Goal: Task Accomplishment & Management: Manage account settings

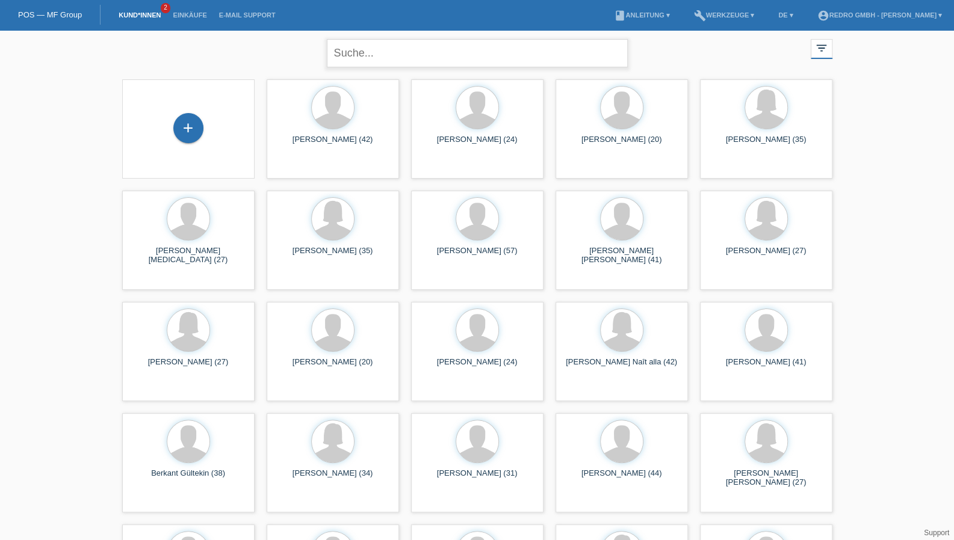
click at [389, 46] on input "text" at bounding box center [477, 53] width 301 height 28
type input "malfera"
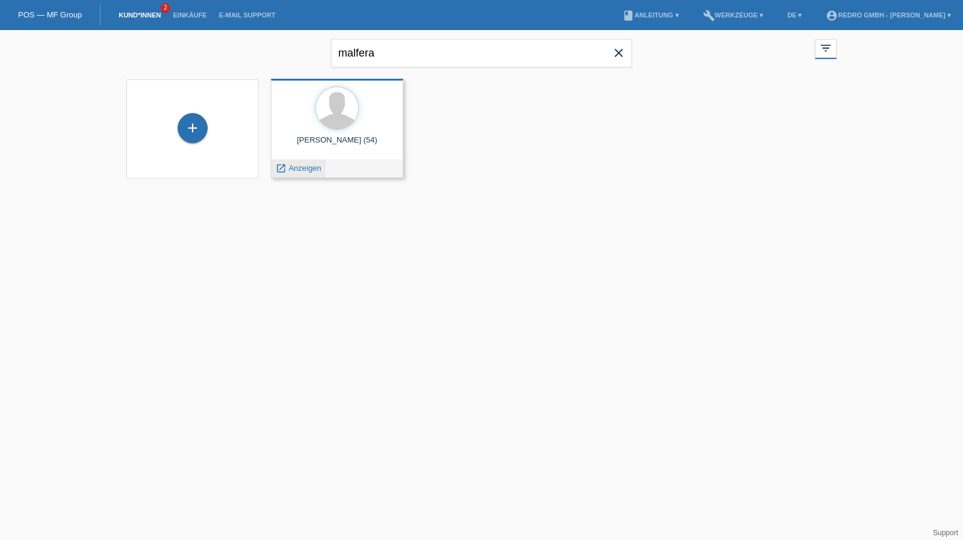
click at [300, 169] on span "Anzeigen" at bounding box center [305, 168] width 32 height 9
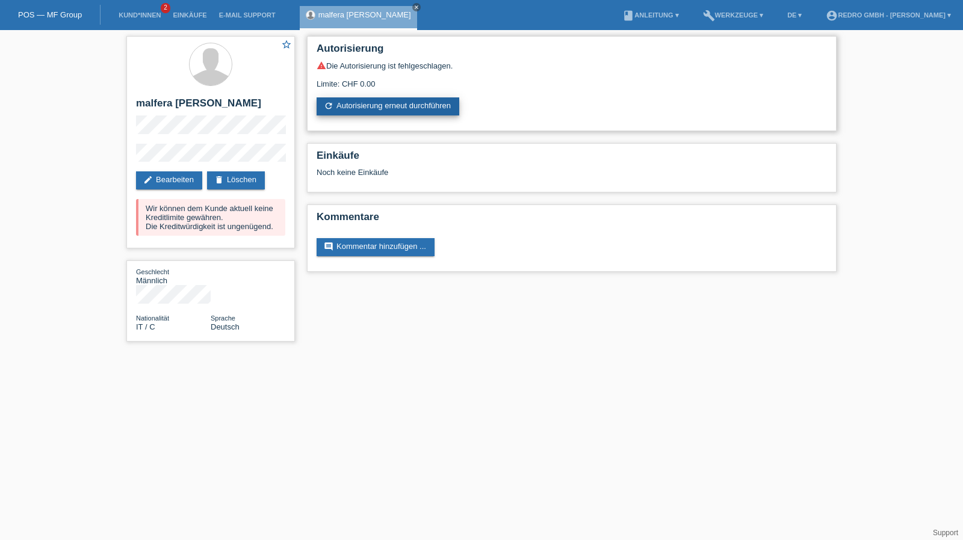
click at [377, 109] on link "refresh Autorisierung erneut durchführen" at bounding box center [388, 106] width 143 height 18
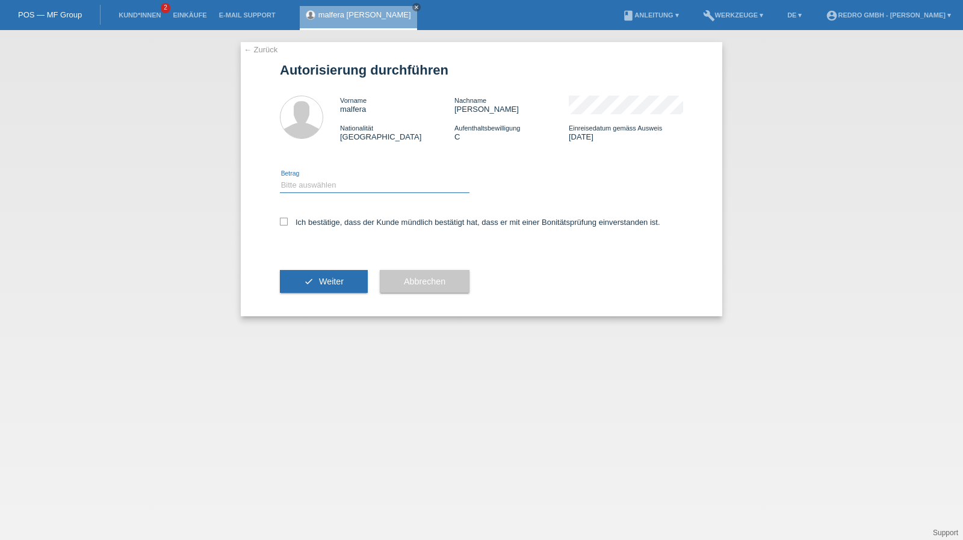
click at [321, 191] on select "Bitte auswählen CHF 1.00 - CHF 499.00 CHF 500.00 - CHF 1'999.00 CHF 2'000.00 - …" at bounding box center [375, 185] width 190 height 14
select select "1"
click at [280, 178] on select "Bitte auswählen CHF 1.00 - CHF 499.00 CHF 500.00 - CHF 1'999.00 CHF 2'000.00 - …" at bounding box center [375, 185] width 190 height 14
click at [314, 224] on label "Ich bestätige, dass der Kunde mündlich bestätigt hat, dass er mit einer Bonität…" at bounding box center [470, 222] width 380 height 9
click at [288, 224] on input "Ich bestätige, dass der Kunde mündlich bestätigt hat, dass er mit einer Bonität…" at bounding box center [284, 222] width 8 height 8
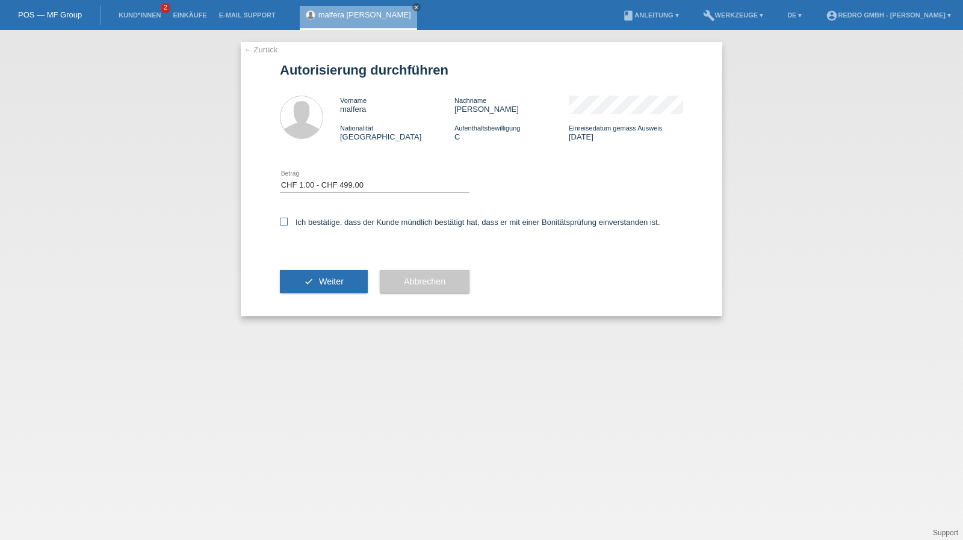
checkbox input "true"
click at [312, 279] on button "check Weiter" at bounding box center [324, 281] width 88 height 23
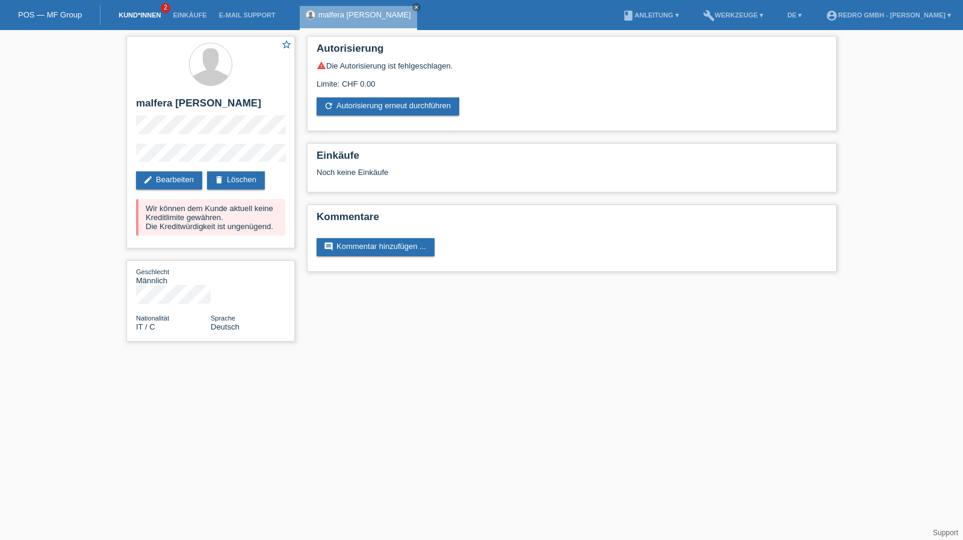
click at [120, 17] on link "Kund*innen" at bounding box center [140, 14] width 54 height 7
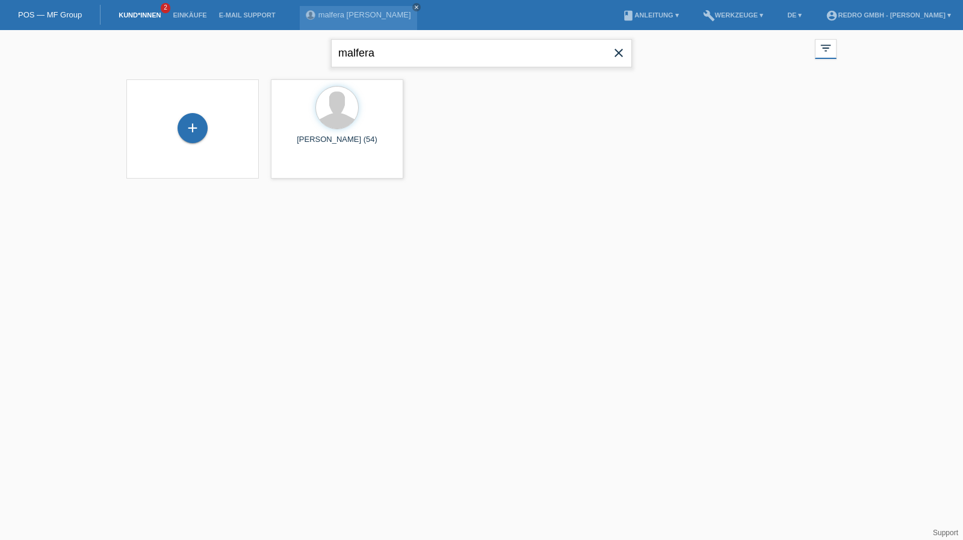
click at [441, 46] on input "malfera" at bounding box center [481, 53] width 301 height 28
type input "szajko"
click at [312, 165] on span "Anzeigen" at bounding box center [305, 168] width 32 height 9
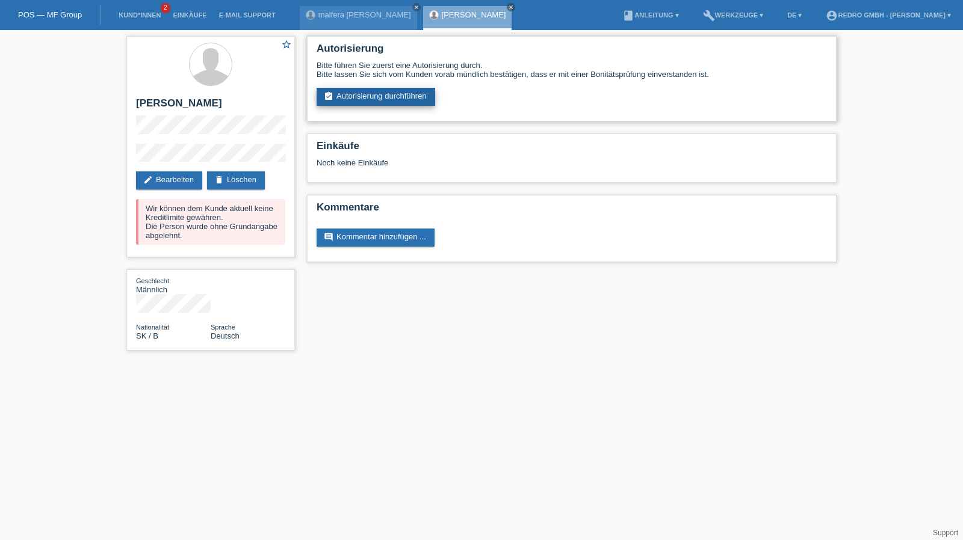
click at [395, 94] on link "assignment_turned_in Autorisierung durchführen" at bounding box center [376, 97] width 119 height 18
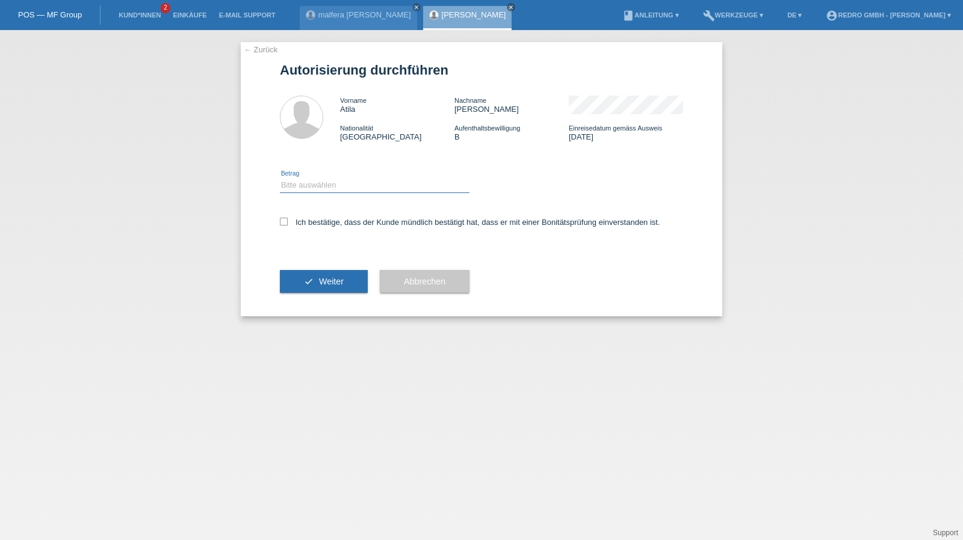
drag, startPoint x: 349, startPoint y: 183, endPoint x: 344, endPoint y: 191, distance: 9.2
click at [349, 183] on select "Bitte auswählen CHF 1.00 - CHF 499.00 CHF 500.00 - CHF 1'999.00 CHF 2'000.00 - …" at bounding box center [375, 185] width 190 height 14
select select "1"
click at [280, 178] on select "Bitte auswählen CHF 1.00 - CHF 499.00 CHF 500.00 - CHF 1'999.00 CHF 2'000.00 - …" at bounding box center [375, 185] width 190 height 14
click at [320, 226] on label "Ich bestätige, dass der Kunde mündlich bestätigt hat, dass er mit einer Bonität…" at bounding box center [470, 222] width 380 height 9
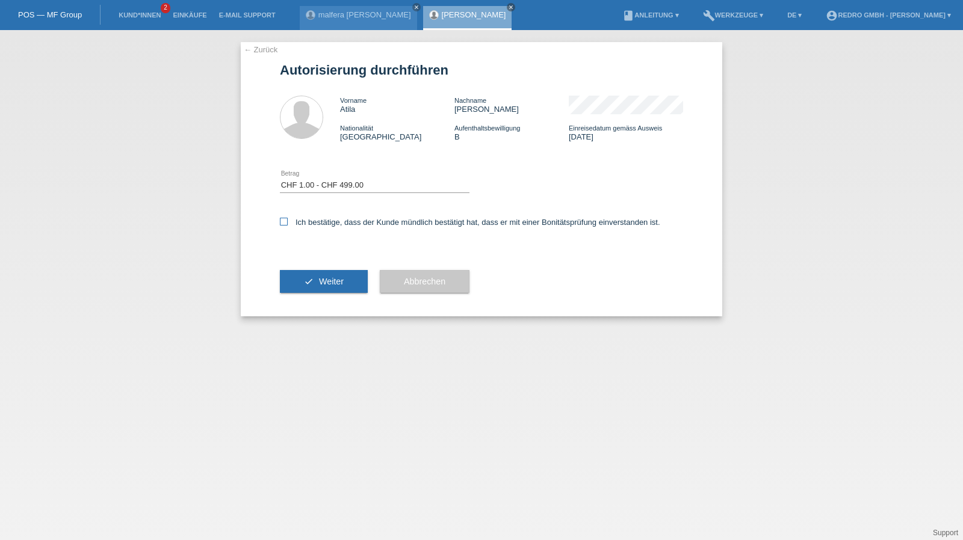
click at [288, 226] on input "Ich bestätige, dass der Kunde mündlich bestätigt hat, dass er mit einer Bonität…" at bounding box center [284, 222] width 8 height 8
checkbox input "true"
click at [305, 279] on icon "check" at bounding box center [309, 282] width 10 height 10
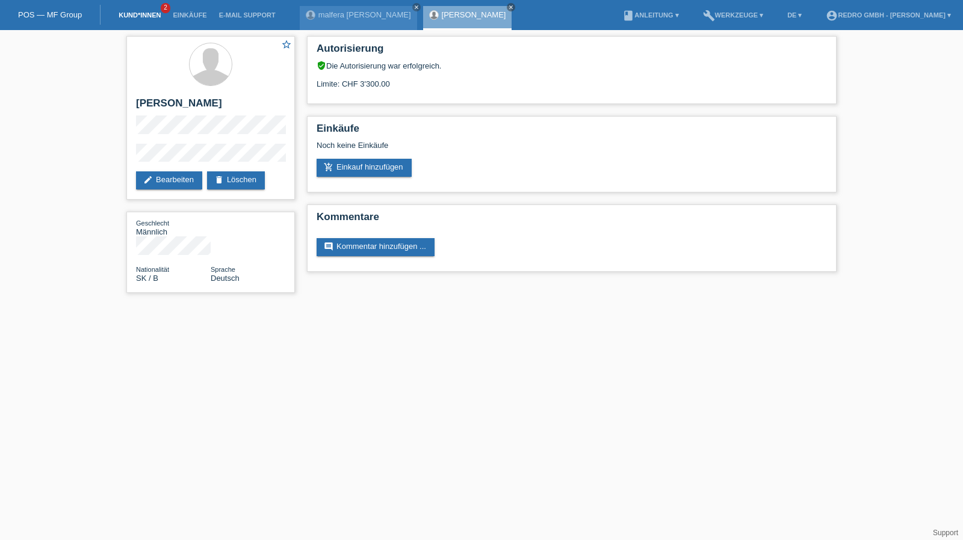
click at [128, 16] on link "Kund*innen" at bounding box center [140, 14] width 54 height 7
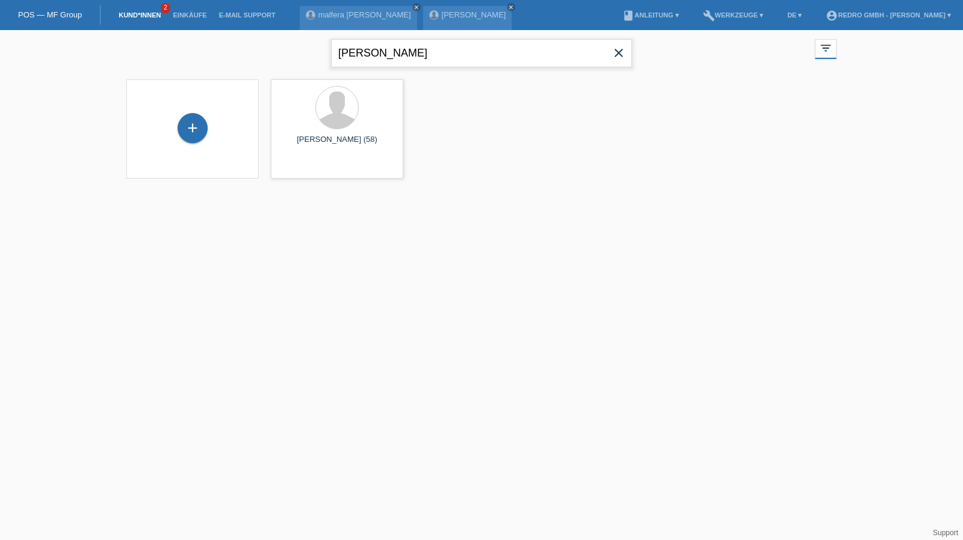
click at [396, 46] on input "szajko" at bounding box center [481, 53] width 301 height 28
type input "bermudez"
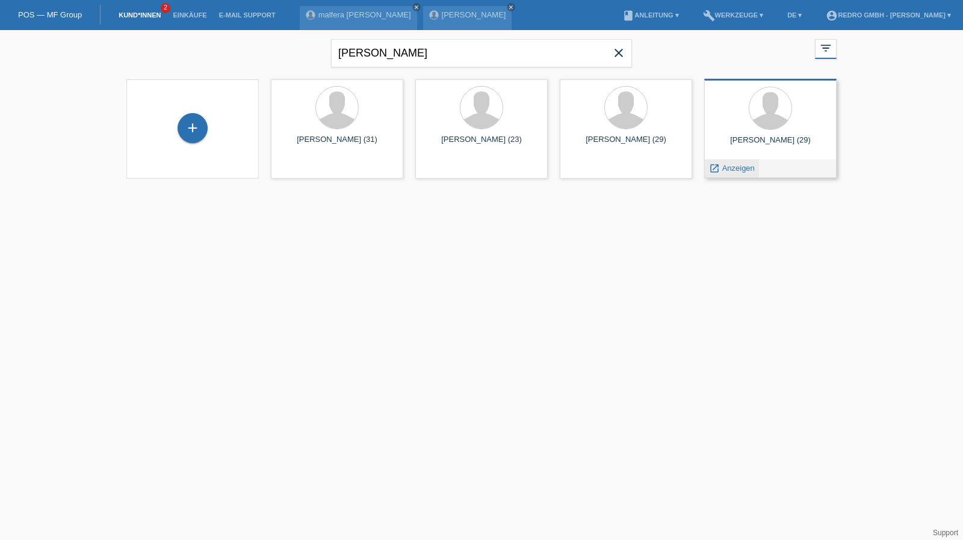
click at [732, 170] on span "Anzeigen" at bounding box center [738, 168] width 32 height 9
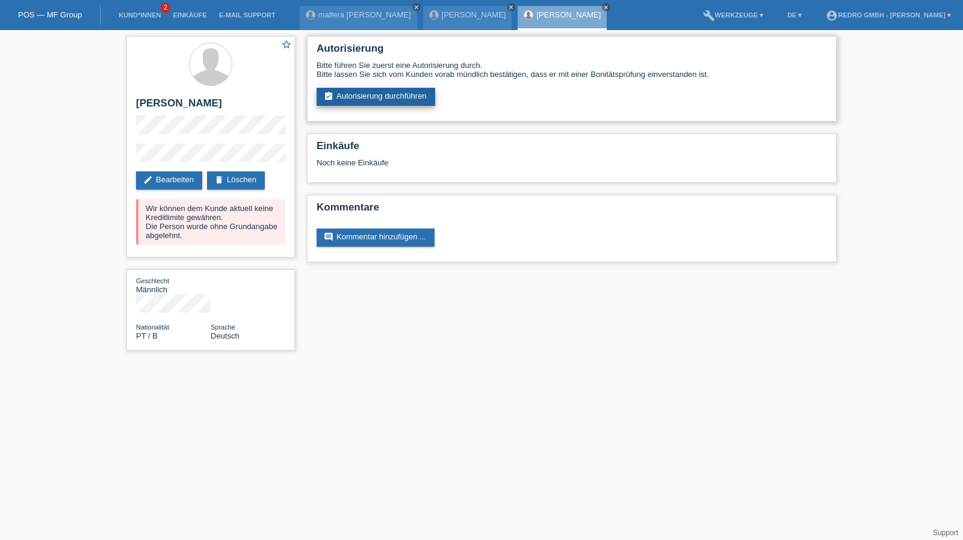
click at [359, 101] on link "assignment_turned_in Autorisierung durchführen" at bounding box center [376, 97] width 119 height 18
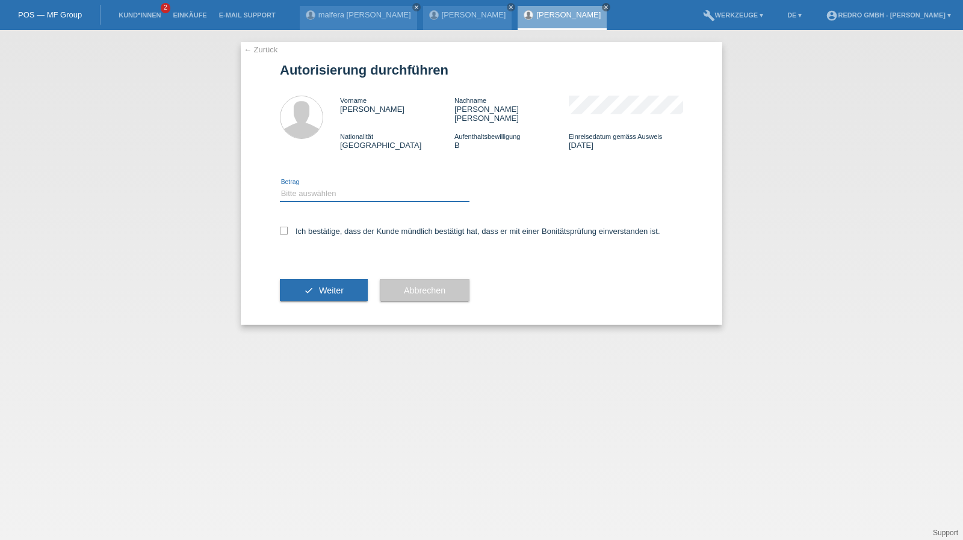
drag, startPoint x: 324, startPoint y: 182, endPoint x: 324, endPoint y: 193, distance: 10.8
click at [324, 187] on select "Bitte auswählen CHF 1.00 - CHF 499.00 CHF 500.00 - CHF 1'999.00 CHF 2'000.00 - …" at bounding box center [375, 194] width 190 height 14
select select "1"
click at [280, 187] on select "Bitte auswählen CHF 1.00 - CHF 499.00 CHF 500.00 - CHF 1'999.00 CHF 2'000.00 - …" at bounding box center [375, 194] width 190 height 14
click at [309, 227] on label "Ich bestätige, dass der Kunde mündlich bestätigt hat, dass er mit einer Bonität…" at bounding box center [470, 231] width 380 height 9
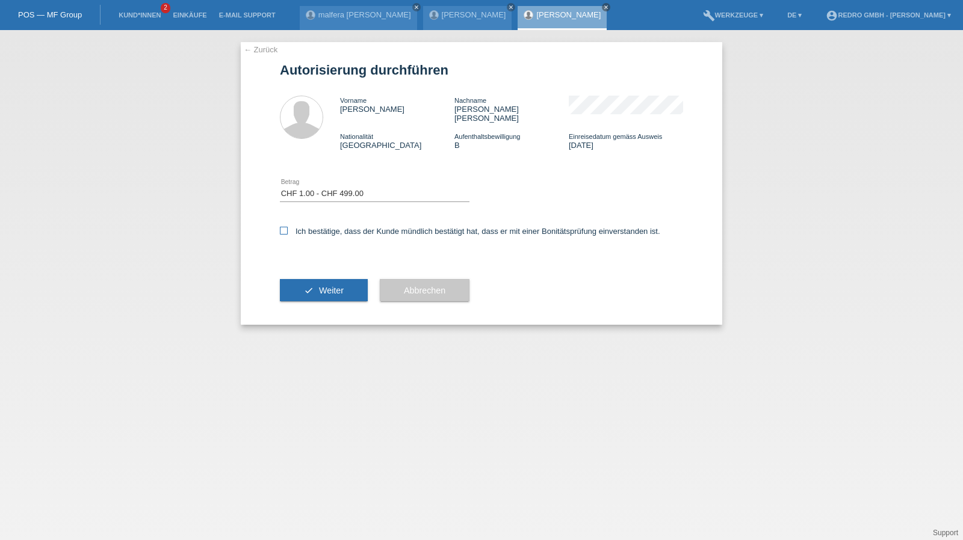
click at [288, 227] on input "Ich bestätige, dass der Kunde mündlich bestätigt hat, dass er mit einer Bonität…" at bounding box center [284, 231] width 8 height 8
checkbox input "true"
click at [322, 269] on div "check Weiter" at bounding box center [324, 291] width 88 height 70
click at [295, 288] on button "check Weiter" at bounding box center [324, 290] width 88 height 23
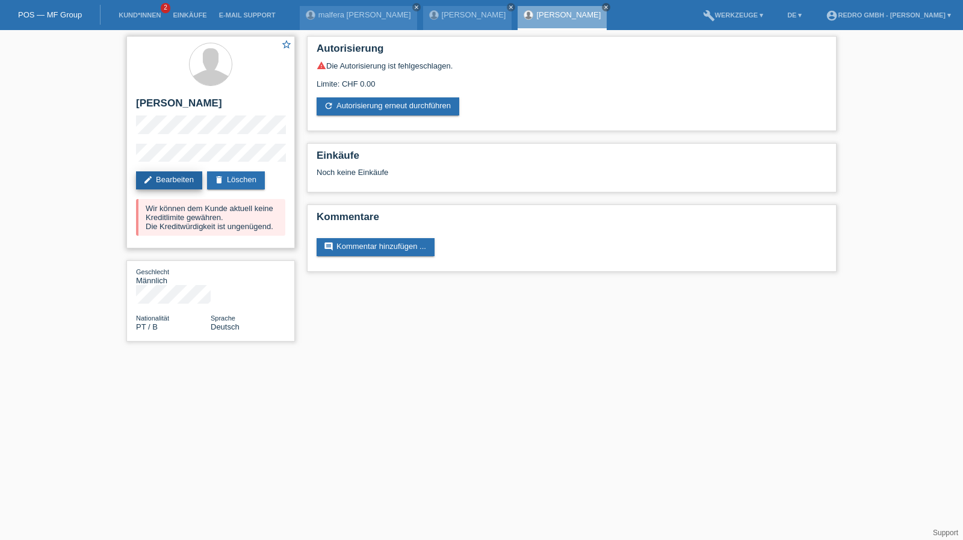
click at [169, 182] on link "edit Bearbeiten" at bounding box center [169, 181] width 66 height 18
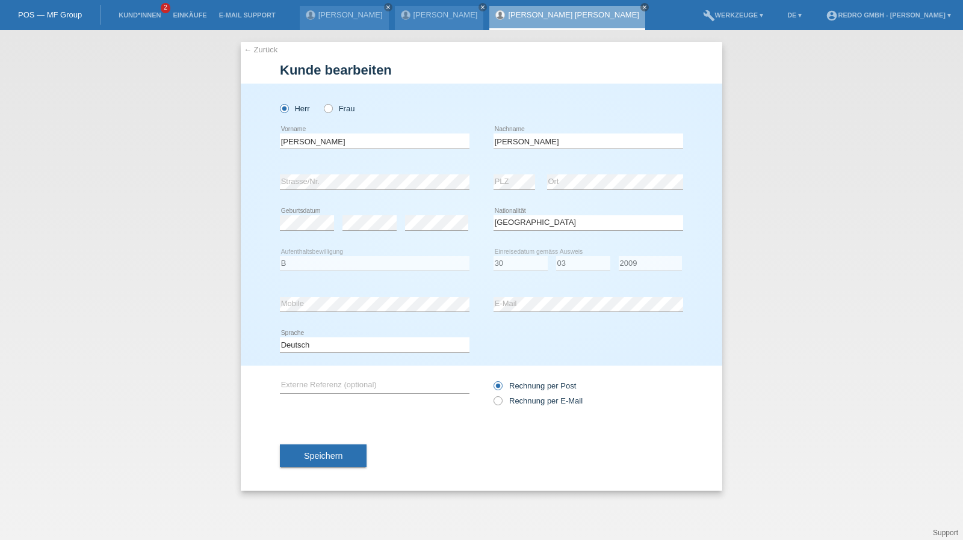
select select "PT"
select select "B"
select select "30"
select select "03"
select select "2009"
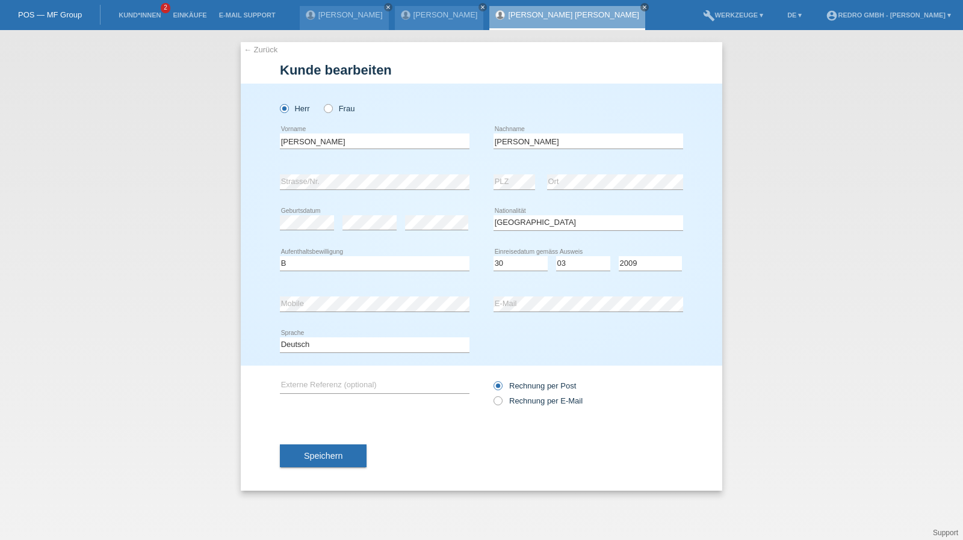
click at [141, 17] on link "Kund*innen" at bounding box center [140, 14] width 54 height 7
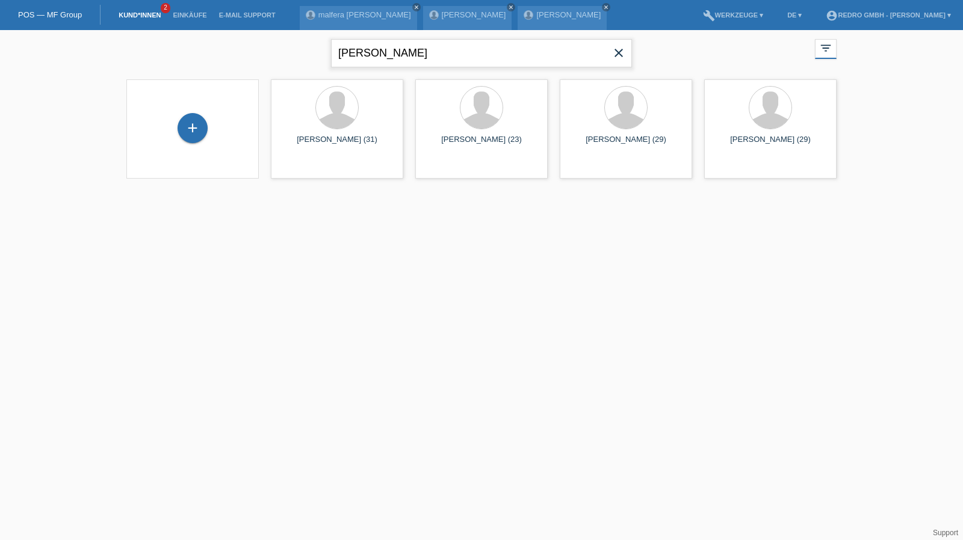
click at [407, 49] on input "[PERSON_NAME]" at bounding box center [481, 53] width 301 height 28
click at [407, 49] on input "bermudez" at bounding box center [481, 53] width 301 height 28
click at [418, 54] on input "bermudez" at bounding box center [481, 53] width 301 height 28
type input "betty"
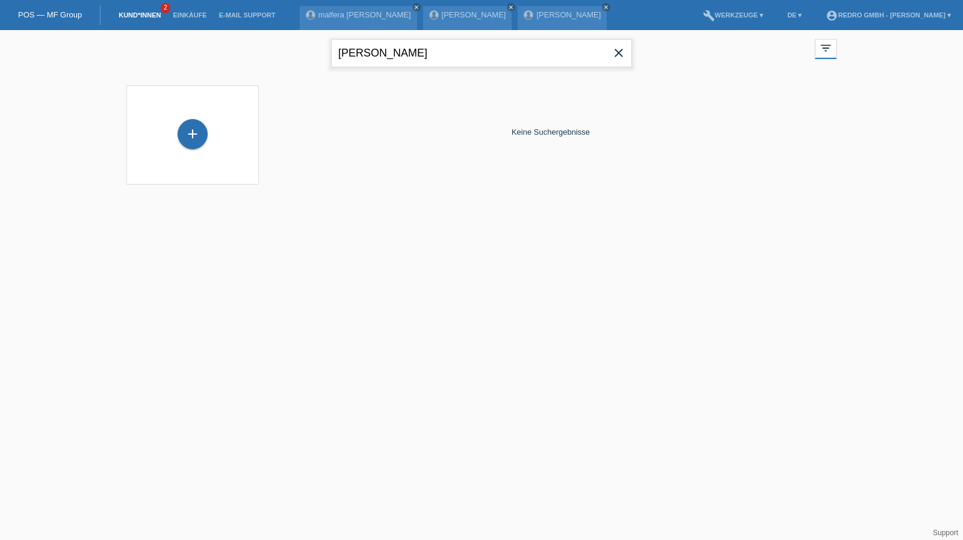
click at [460, 64] on input "betty" at bounding box center [481, 53] width 301 height 28
